Goal: Information Seeking & Learning: Learn about a topic

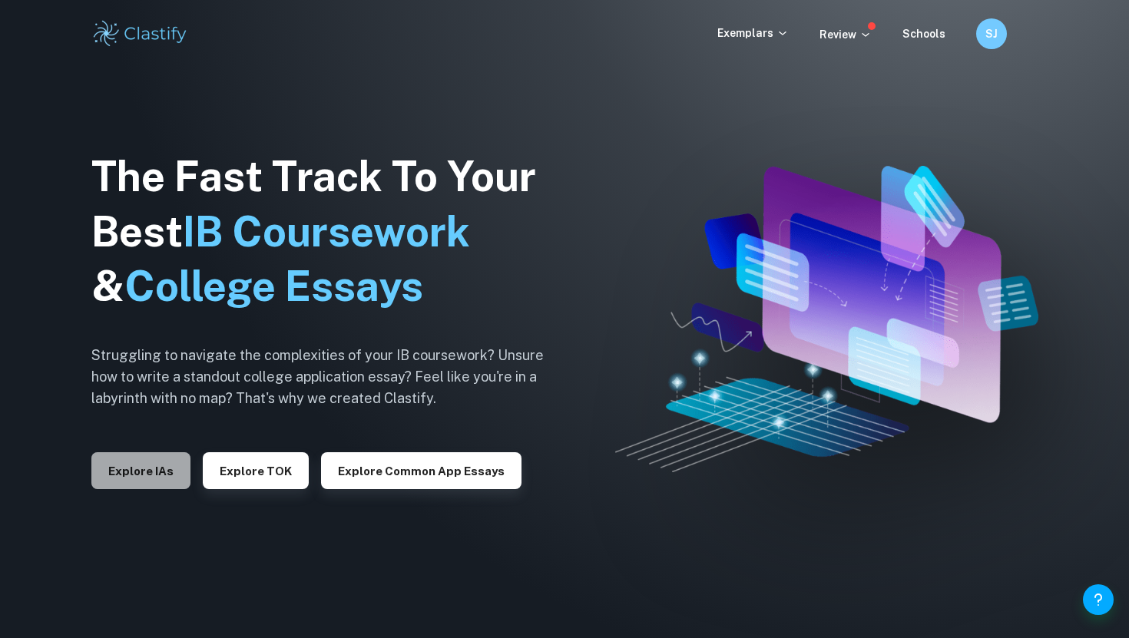
click at [170, 476] on button "Explore IAs" at bounding box center [140, 470] width 99 height 37
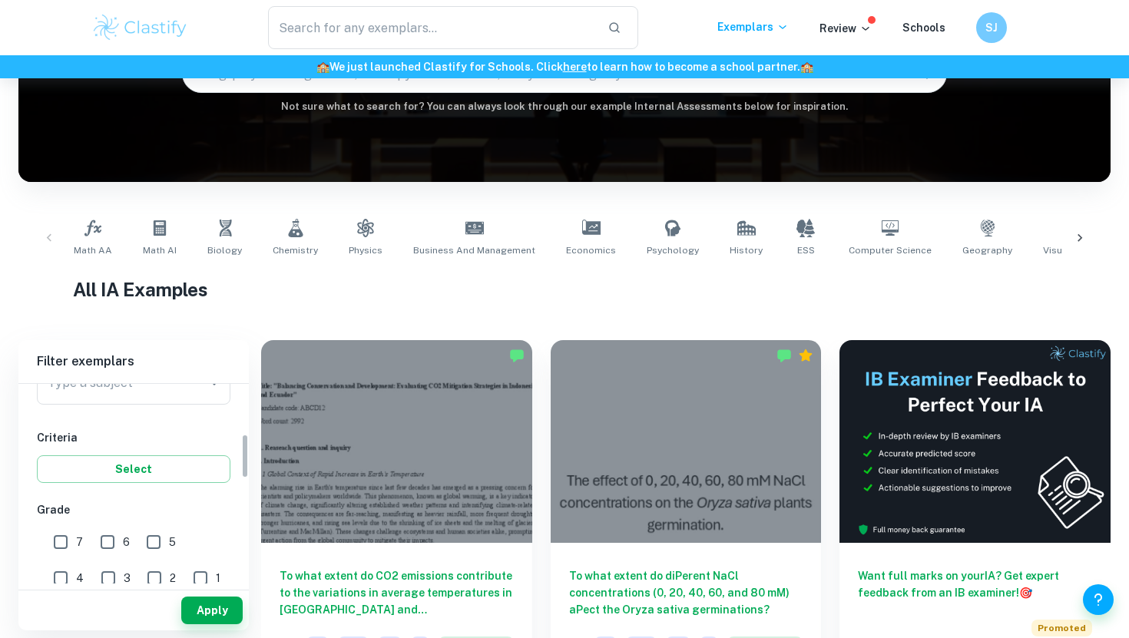
scroll to position [203, 0]
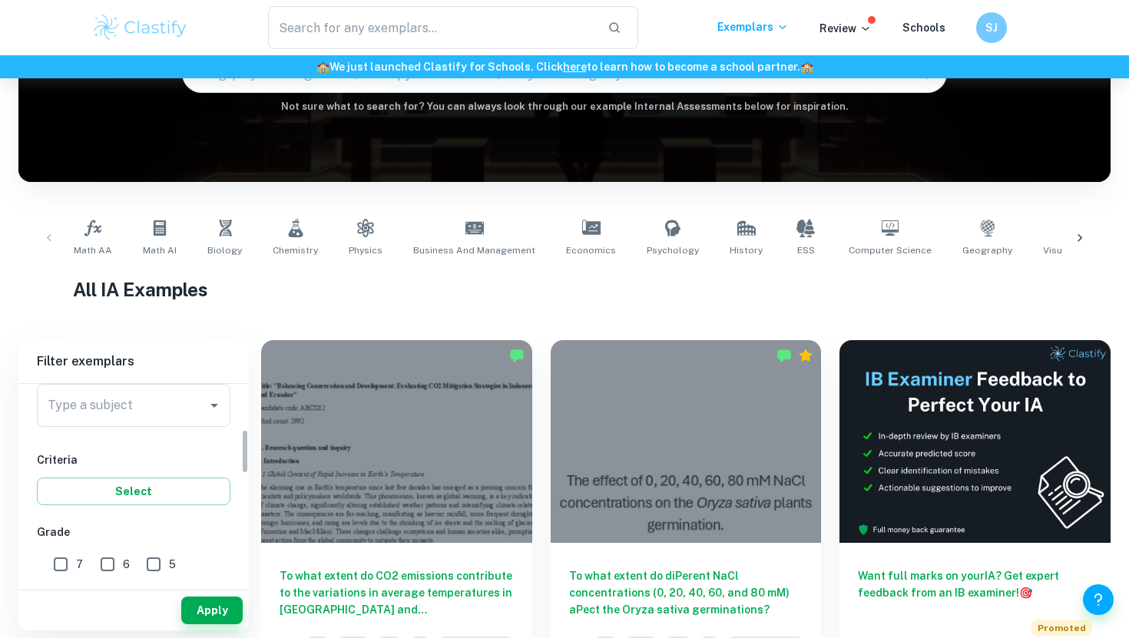
click at [167, 419] on input "Type a subject" at bounding box center [122, 405] width 157 height 29
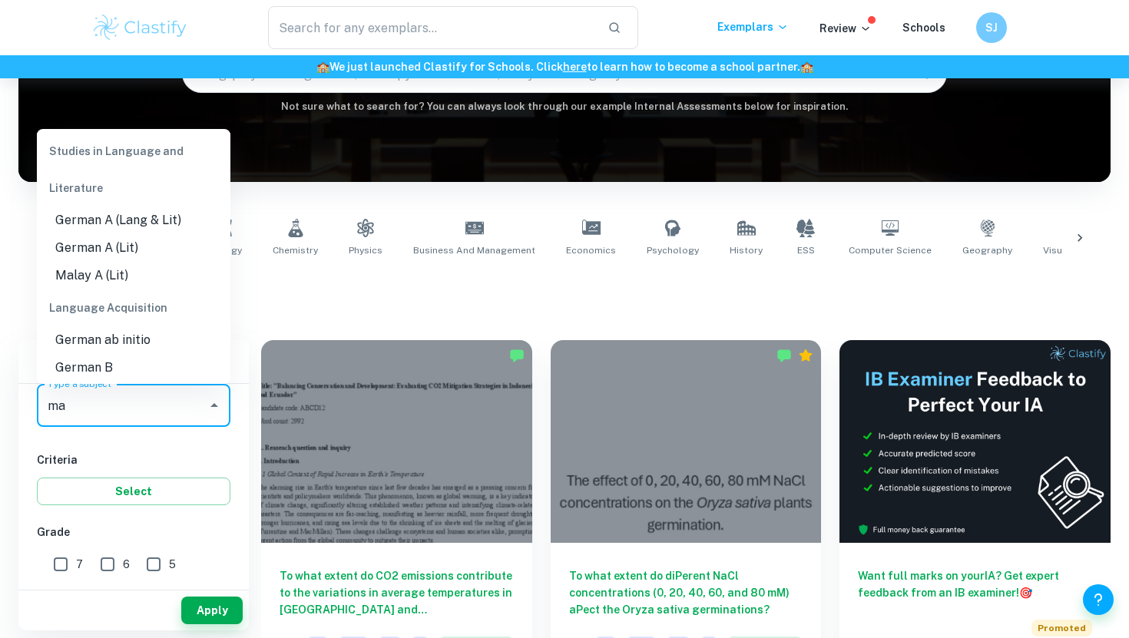
scroll to position [0, 0]
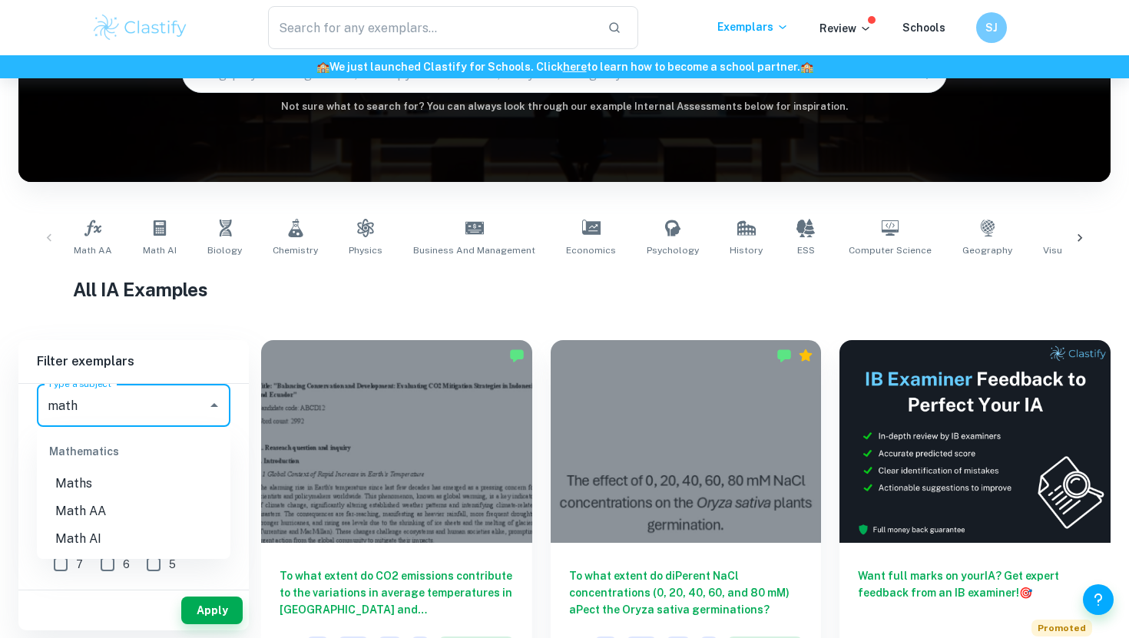
click at [116, 500] on li "Math AA" at bounding box center [134, 512] width 194 height 28
type input "Math AA"
click at [70, 579] on input "7" at bounding box center [60, 564] width 31 height 31
checkbox input "true"
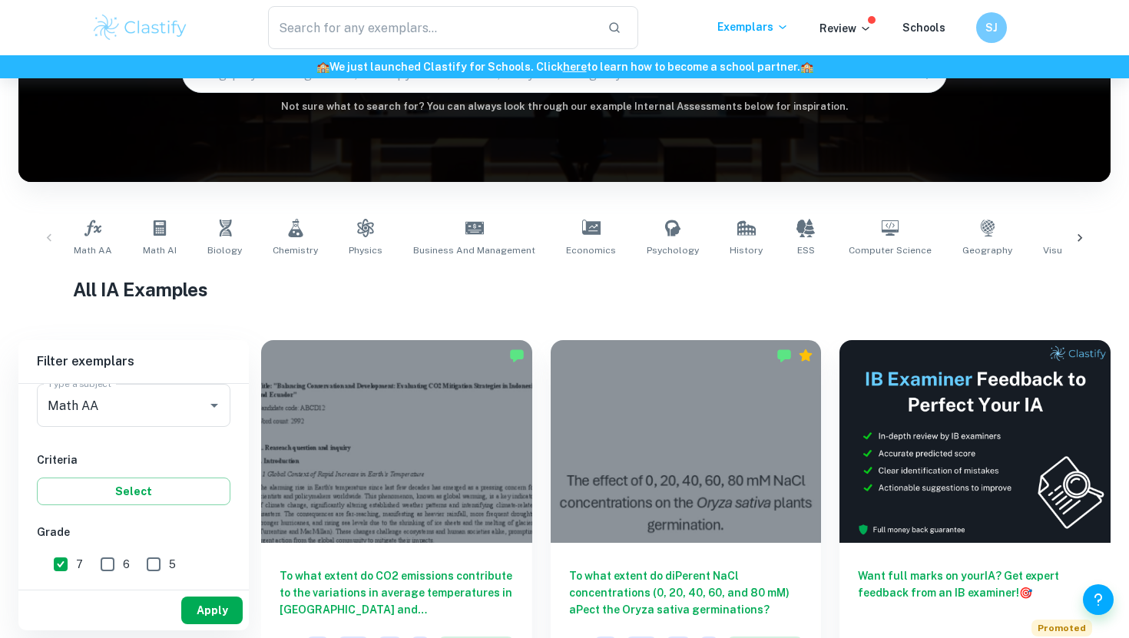
click at [200, 618] on button "Apply" at bounding box center [211, 611] width 61 height 28
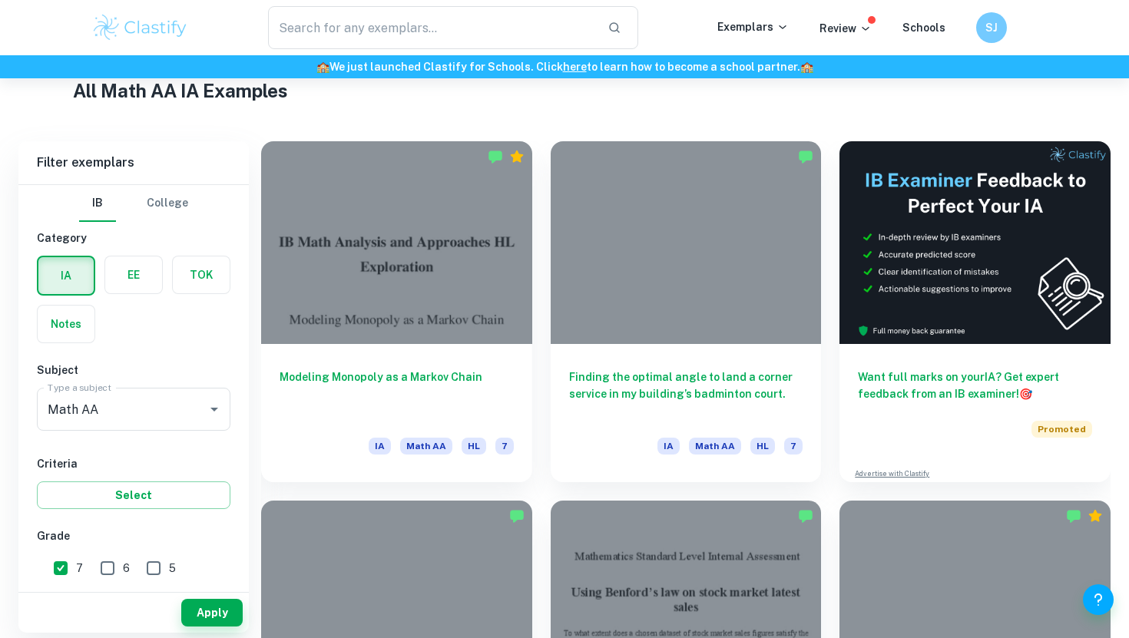
scroll to position [374, 0]
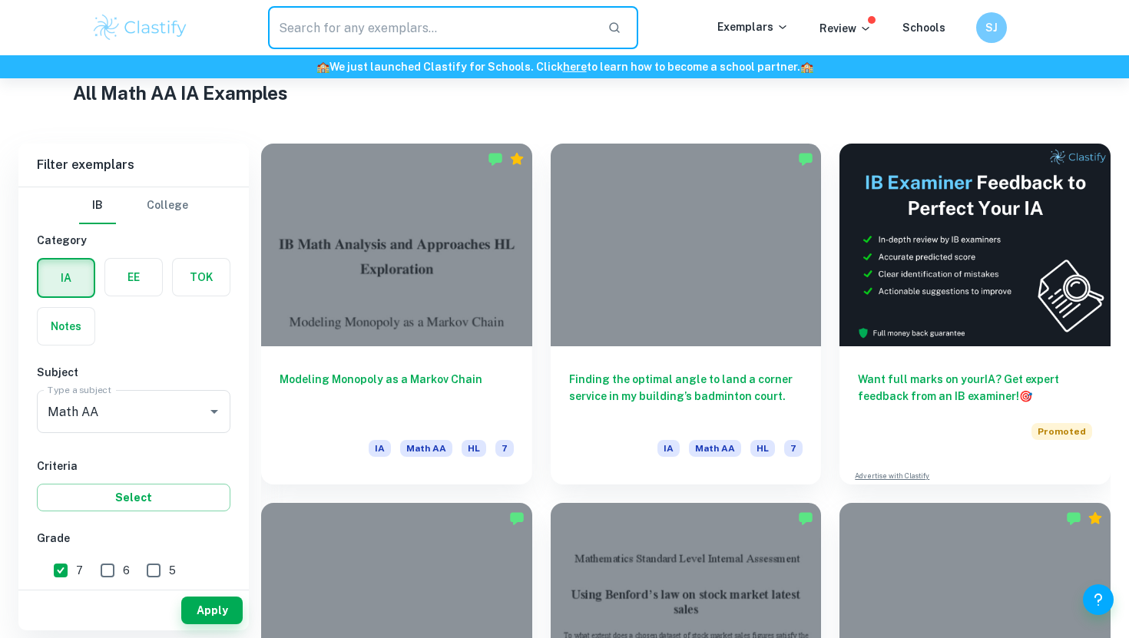
click at [453, 39] on input "text" at bounding box center [431, 27] width 327 height 43
type input "m"
type input "[PERSON_NAME]"
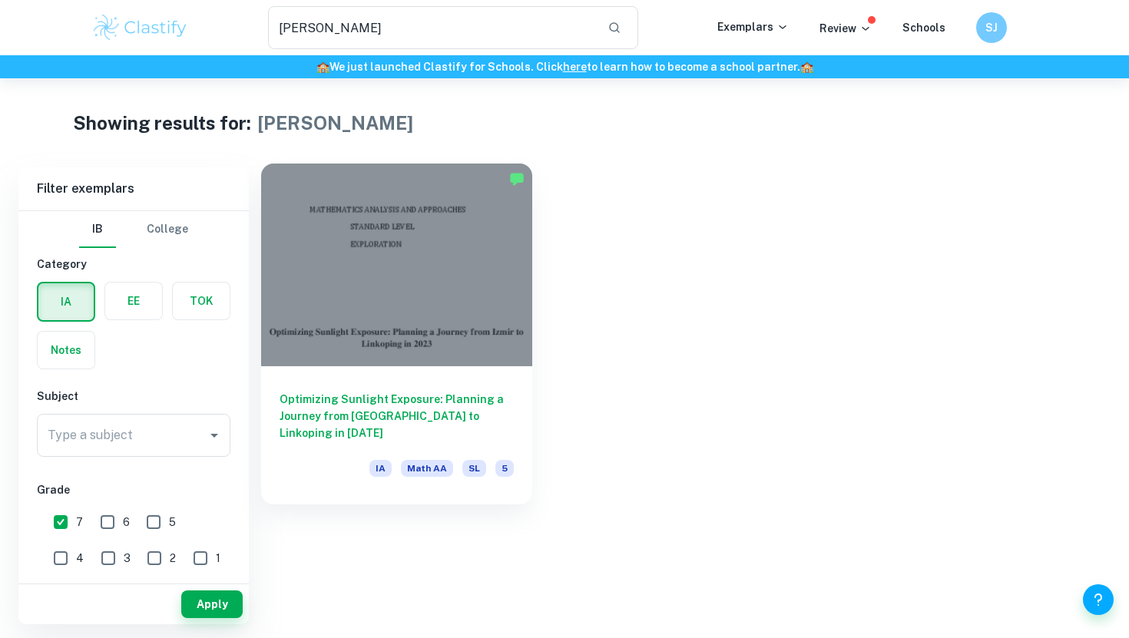
click at [373, 313] on div at bounding box center [396, 265] width 271 height 203
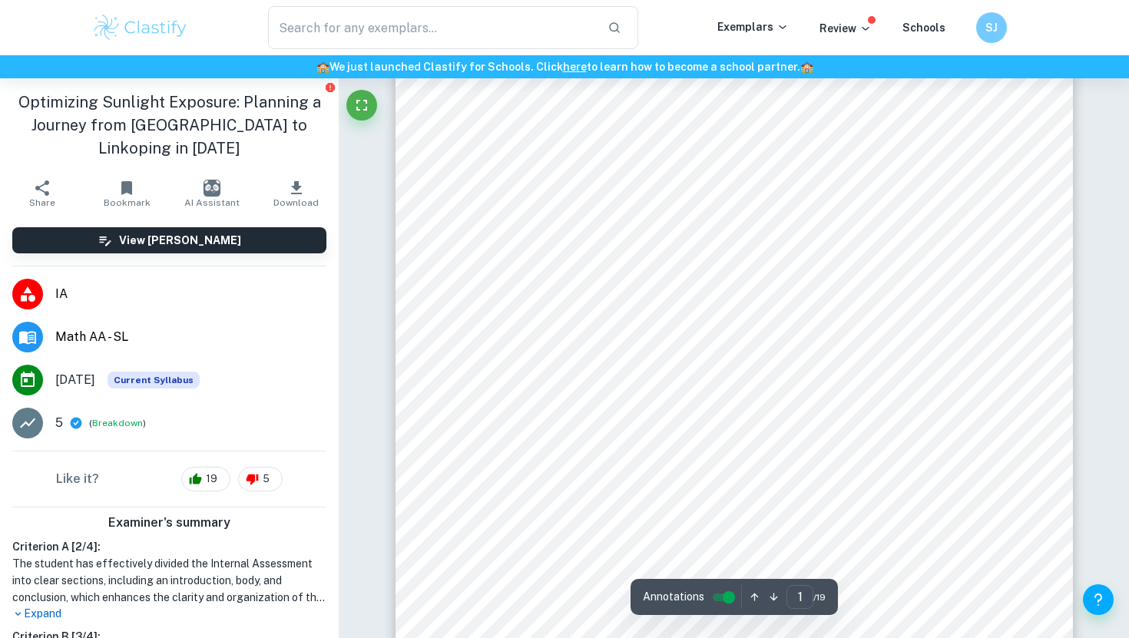
scroll to position [138, 0]
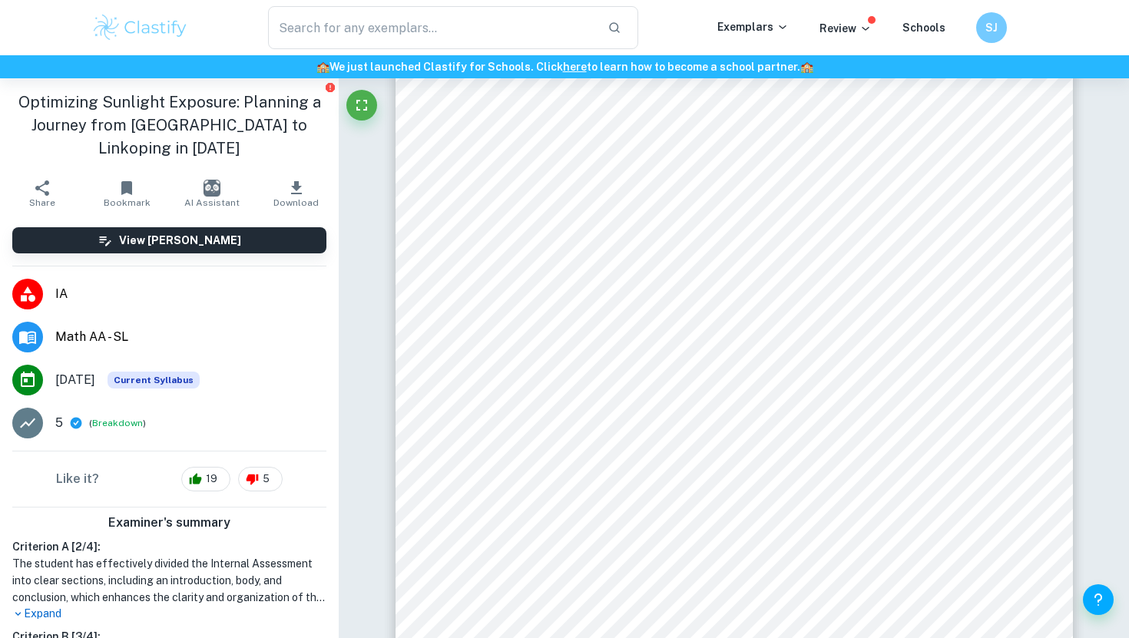
type input "[PERSON_NAME]"
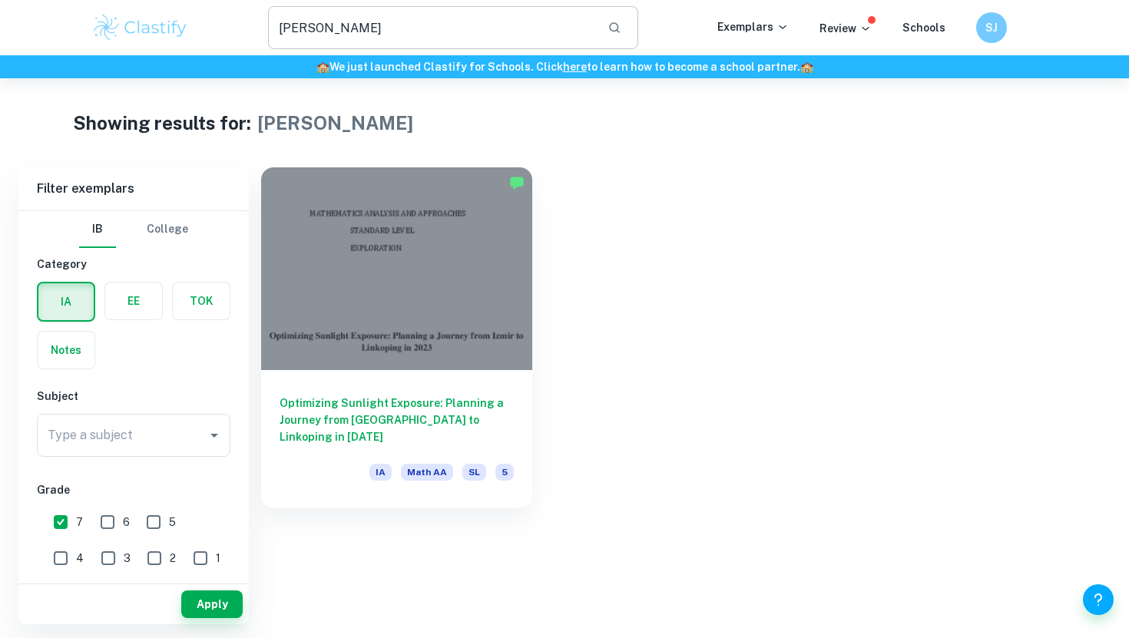
click at [333, 29] on input "[PERSON_NAME]" at bounding box center [431, 27] width 327 height 43
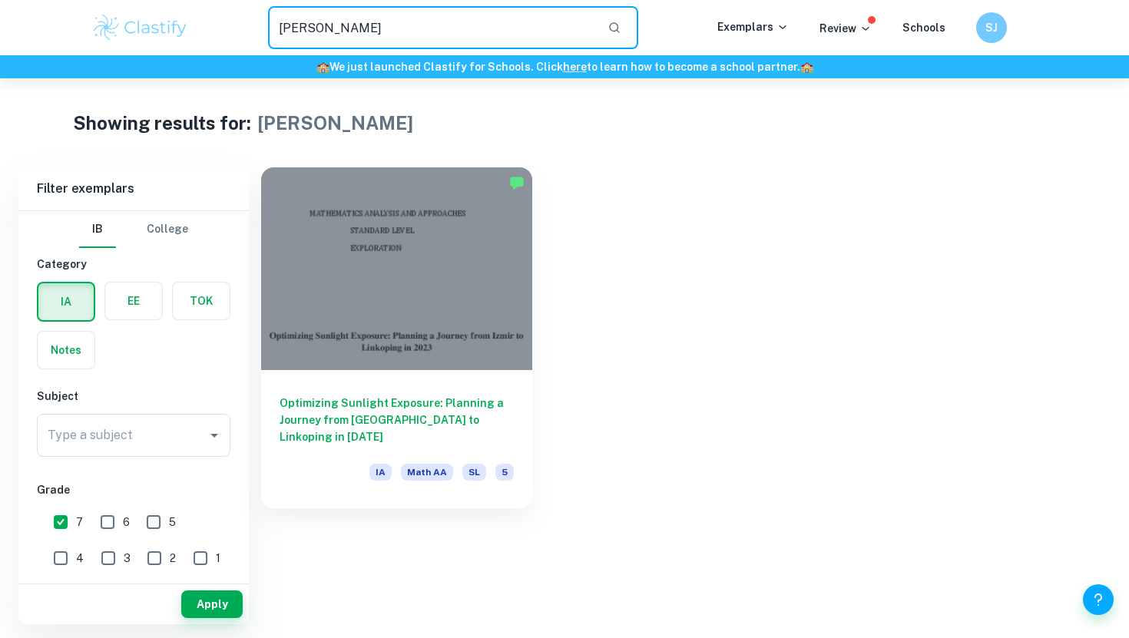
click at [333, 29] on input "[PERSON_NAME]" at bounding box center [431, 27] width 327 height 43
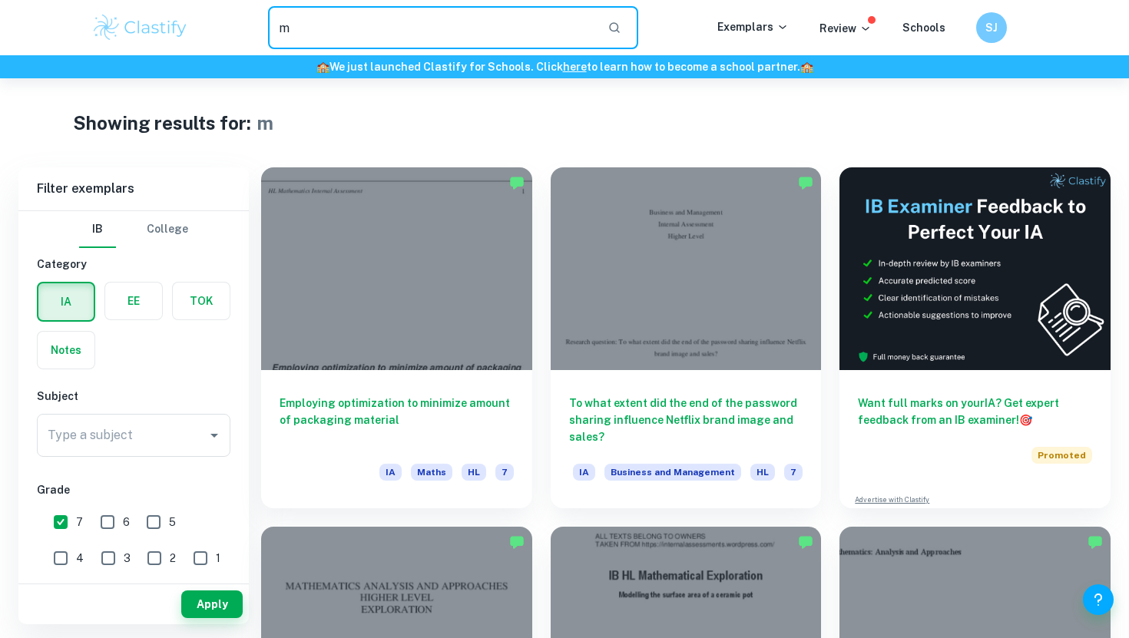
click at [364, 21] on input "m" at bounding box center [431, 27] width 327 height 43
type input "m"
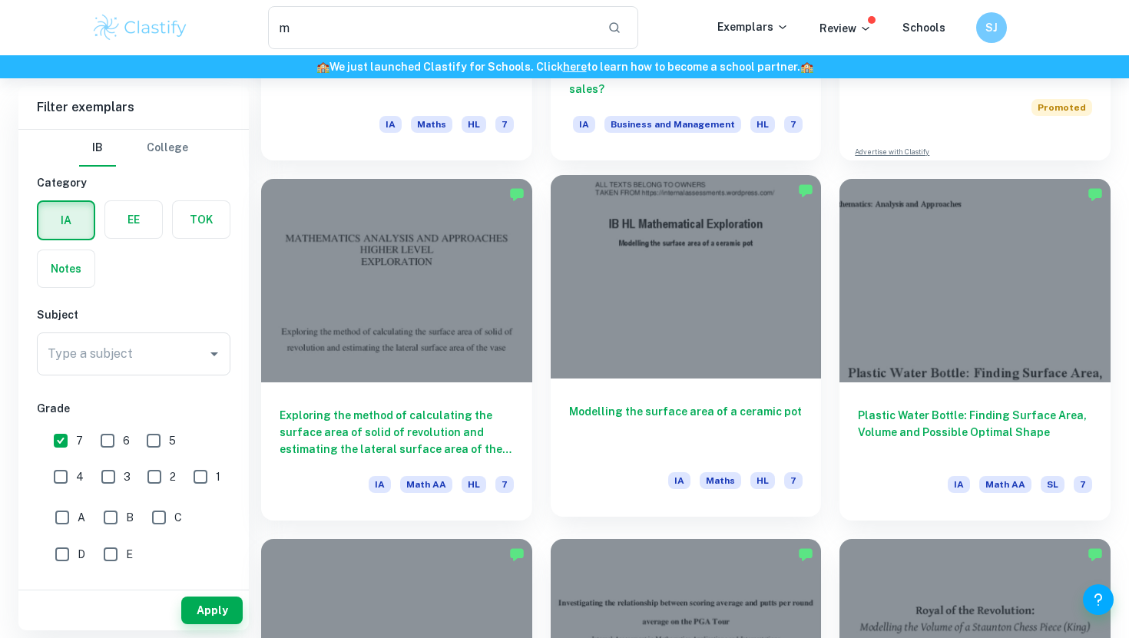
scroll to position [366, 0]
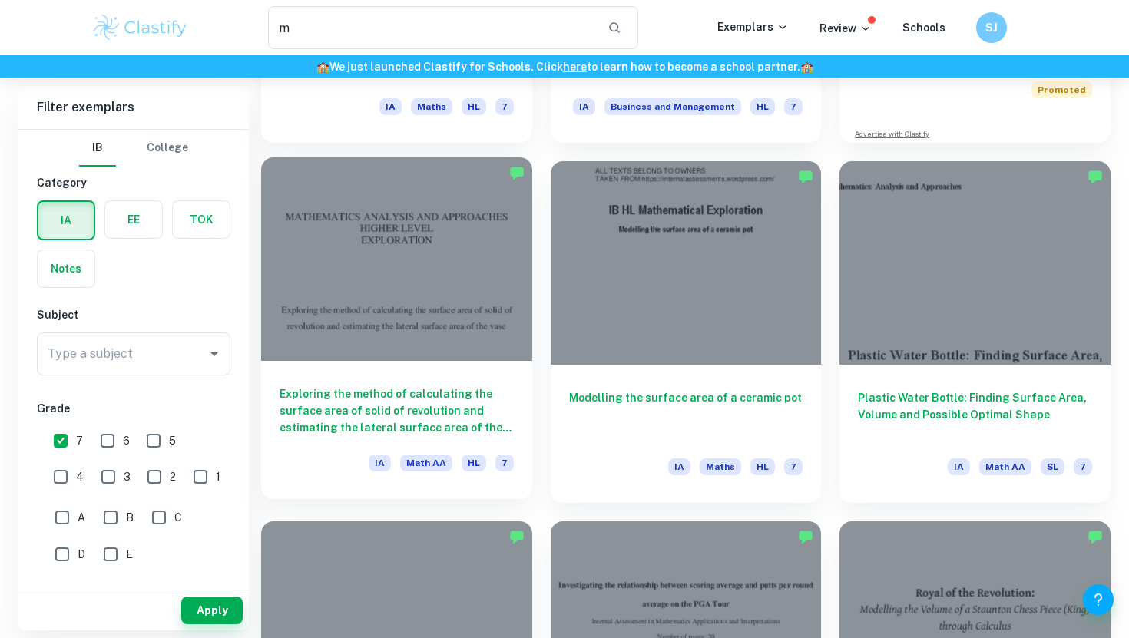
click at [420, 387] on h6 "Exploring the method of calculating the surface area of solid of revolution and…" at bounding box center [397, 411] width 234 height 51
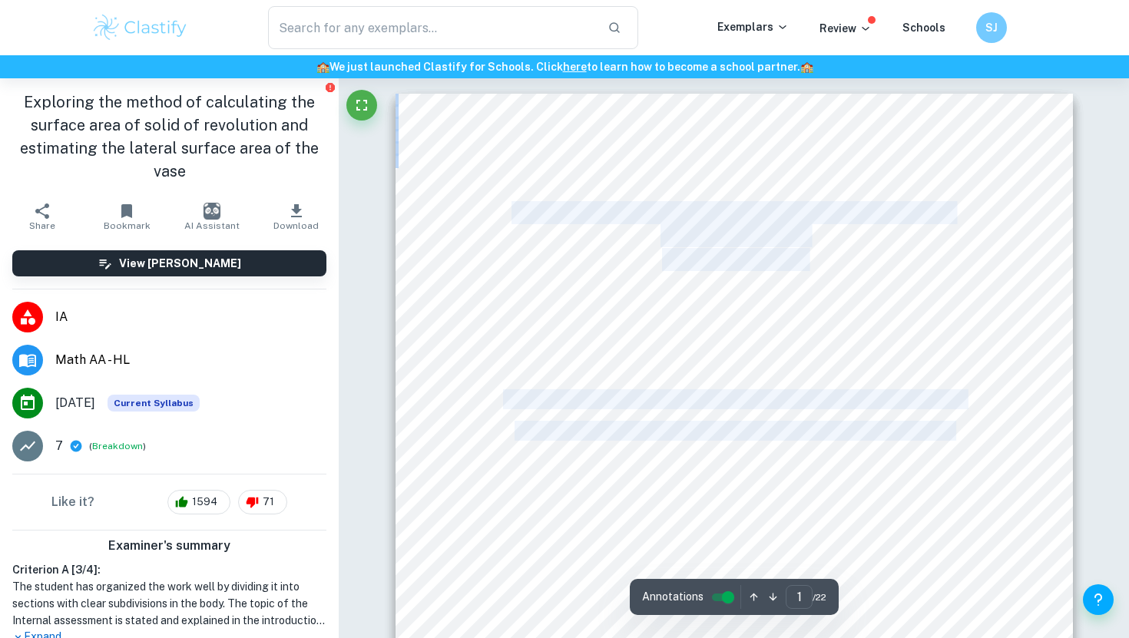
drag, startPoint x: 583, startPoint y: 293, endPoint x: 722, endPoint y: -96, distance: 412.8
click at [722, 0] on html "We value your privacy We use cookies to enhance your browsing experience, serve…" at bounding box center [564, 319] width 1129 height 638
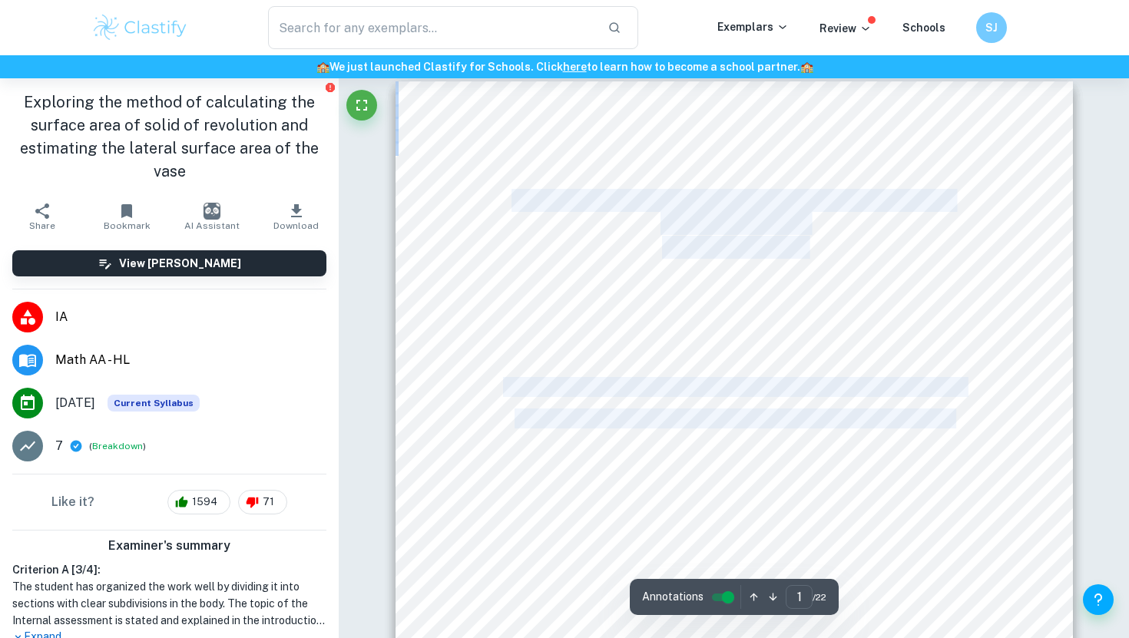
scroll to position [21, 0]
click at [720, 274] on div at bounding box center [734, 552] width 677 height 959
click at [724, 247] on span "EXPLORATION" at bounding box center [733, 239] width 143 height 21
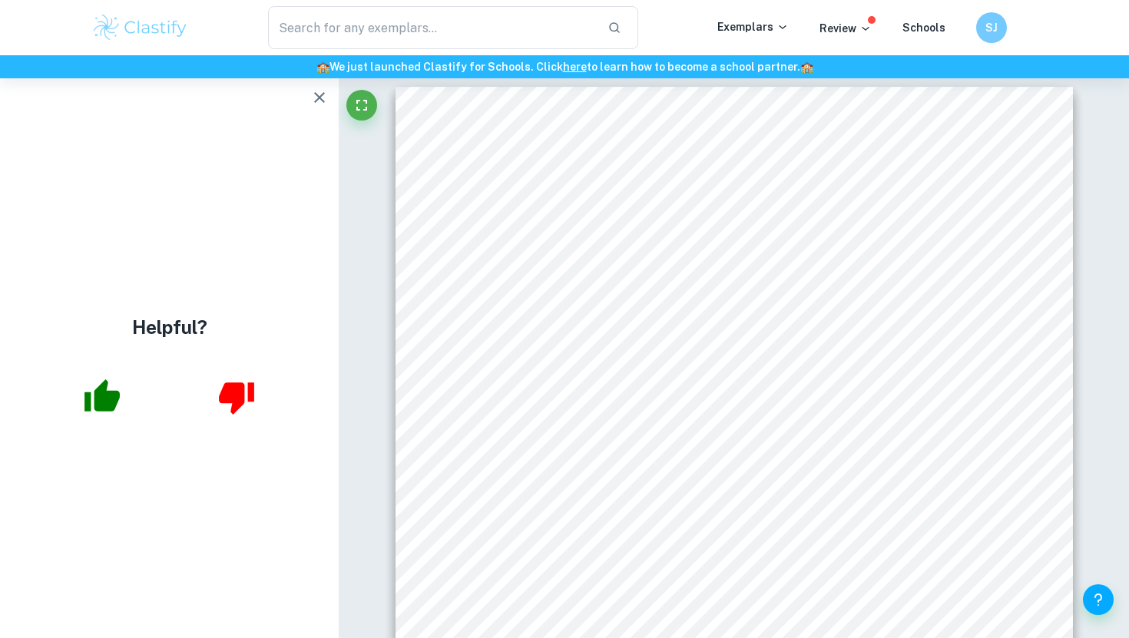
scroll to position [5, 0]
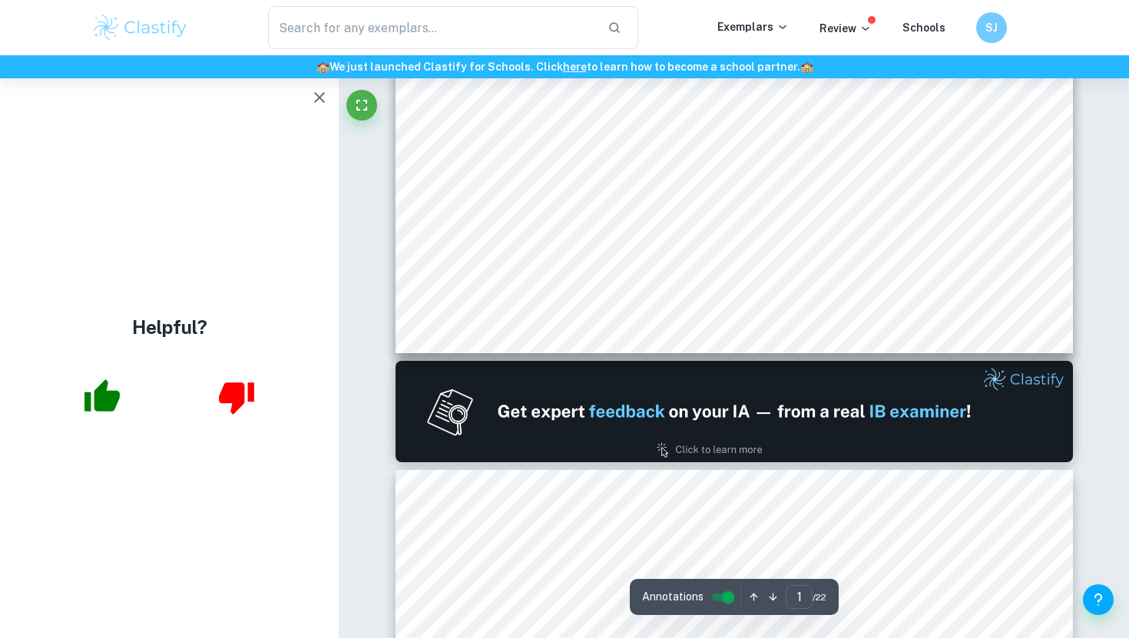
type input "2"
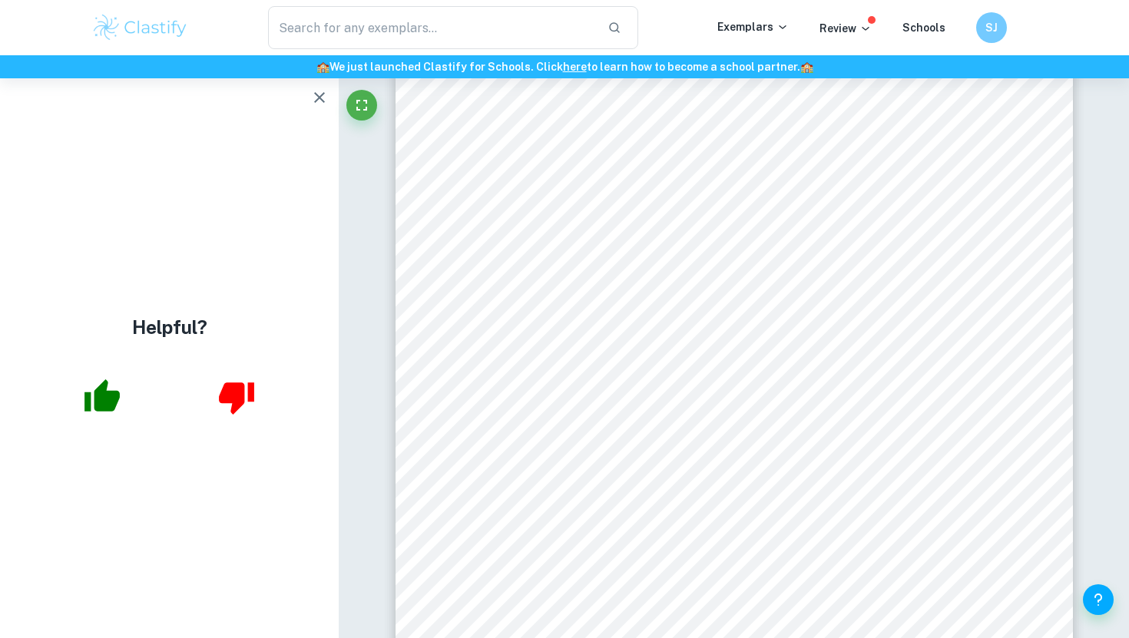
scroll to position [1481, 0]
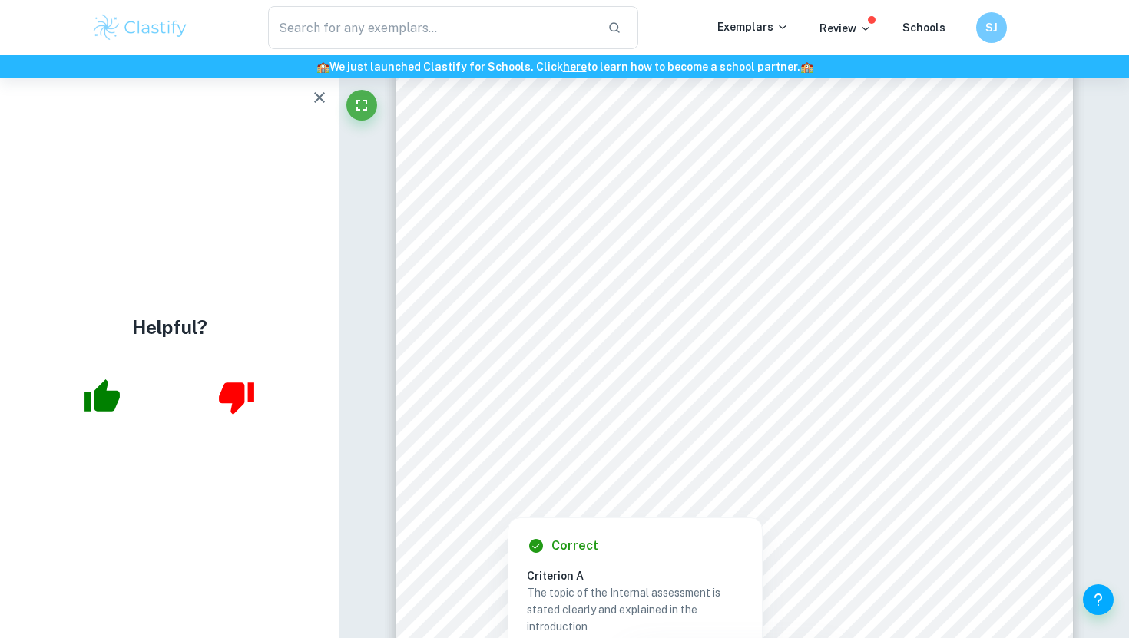
click at [670, 437] on div at bounding box center [757, 451] width 465 height 32
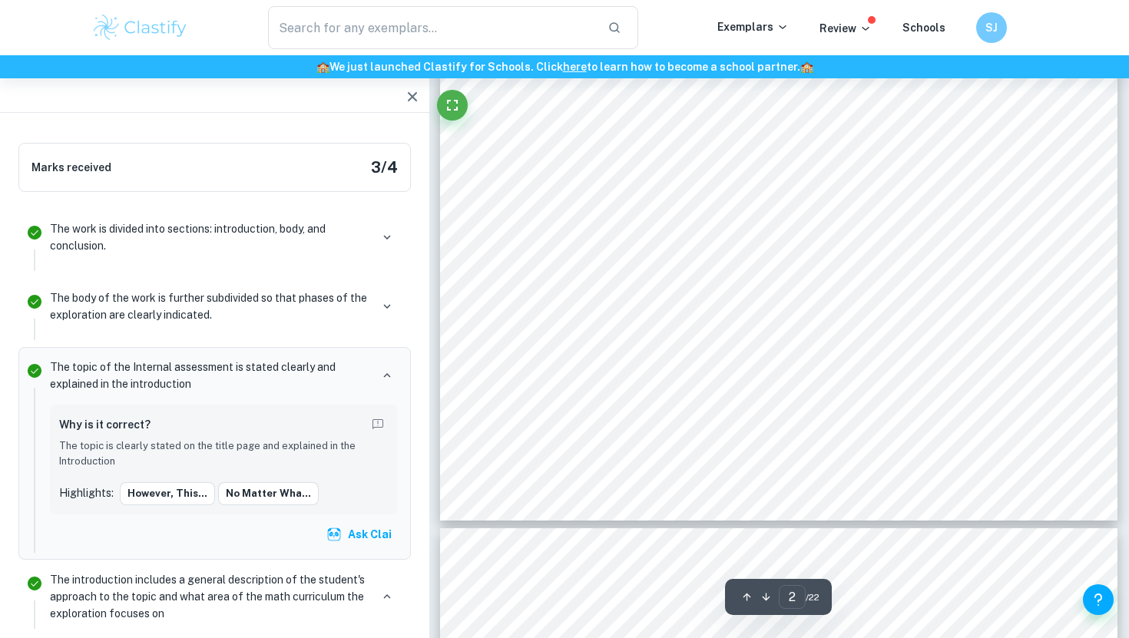
scroll to position [1434, 0]
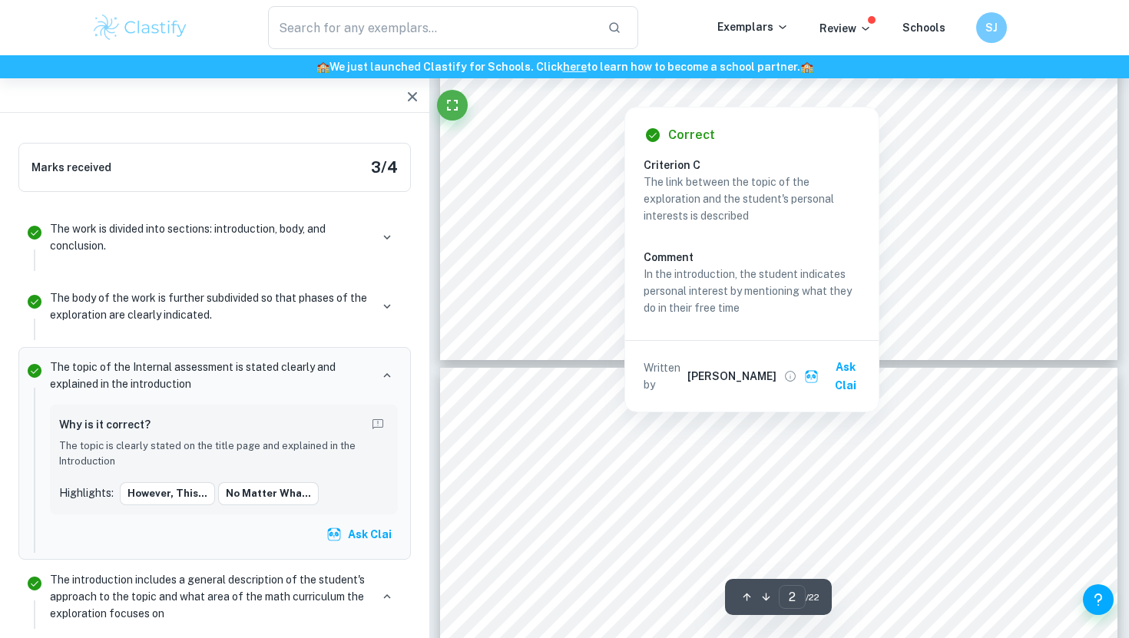
type input "3"
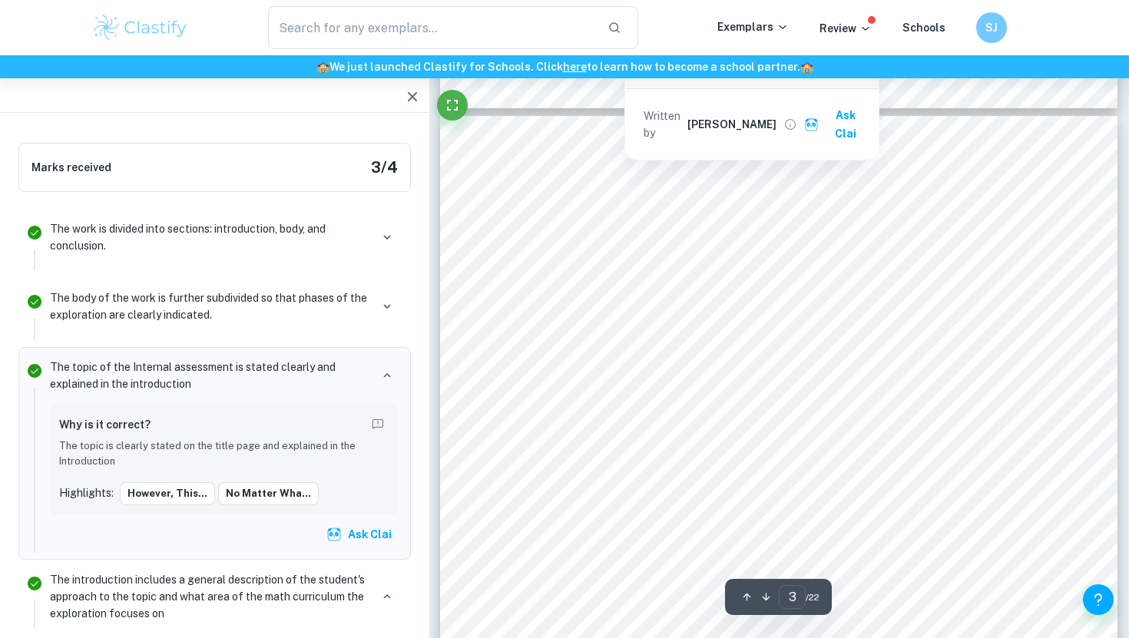
scroll to position [2184, 0]
